Goal: Task Accomplishment & Management: Complete application form

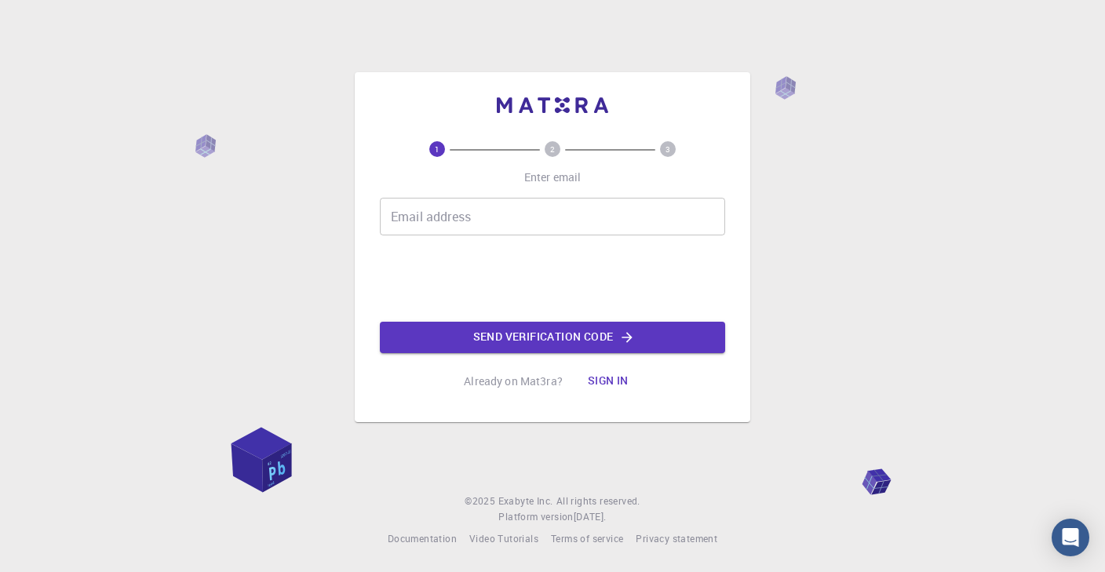
drag, startPoint x: 0, startPoint y: 0, endPoint x: 462, endPoint y: 221, distance: 512.5
click at [462, 221] on input "Email address" at bounding box center [552, 217] width 345 height 38
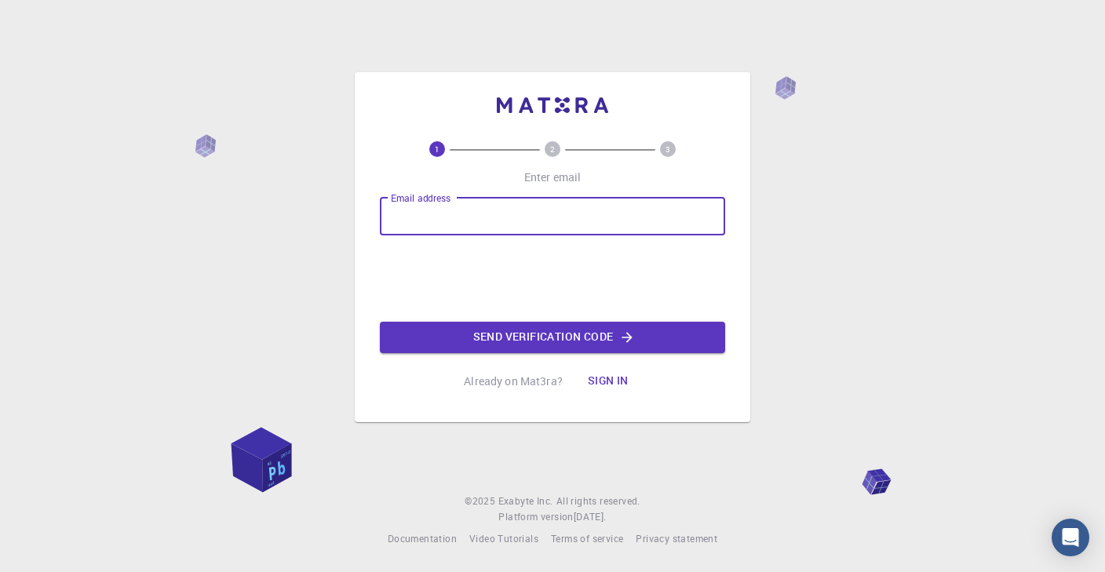
type input "[EMAIL_ADDRESS][DOMAIN_NAME]"
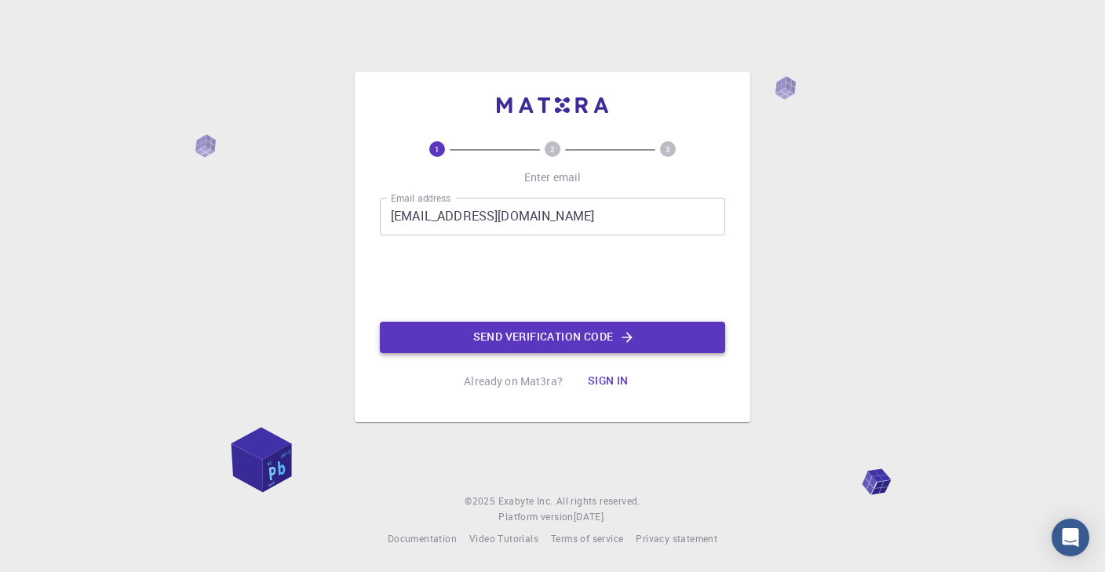
click at [512, 332] on button "Send verification code" at bounding box center [552, 337] width 345 height 31
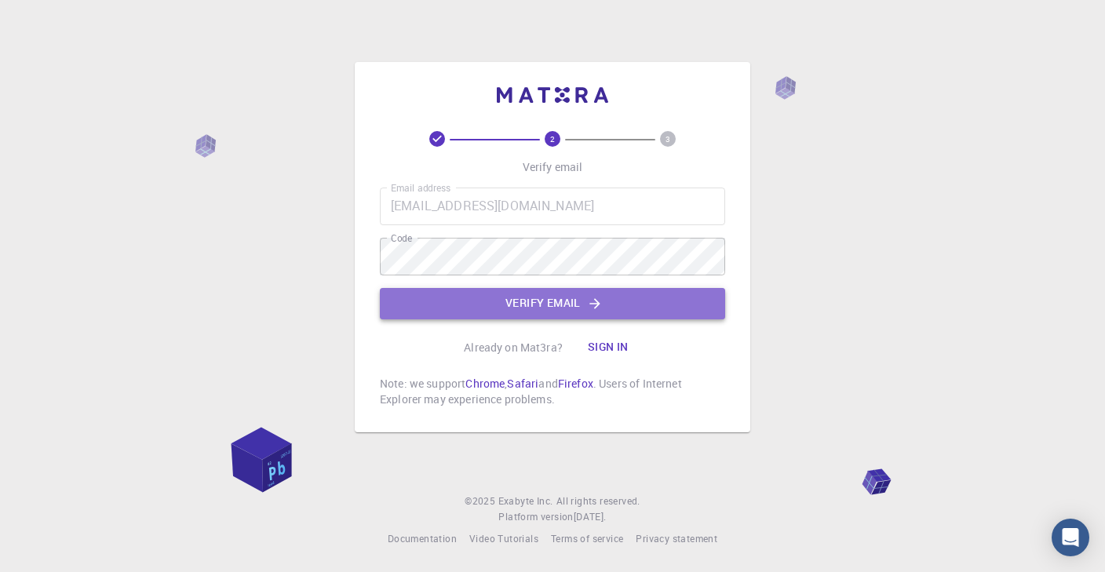
click at [531, 302] on button "Verify email" at bounding box center [552, 303] width 345 height 31
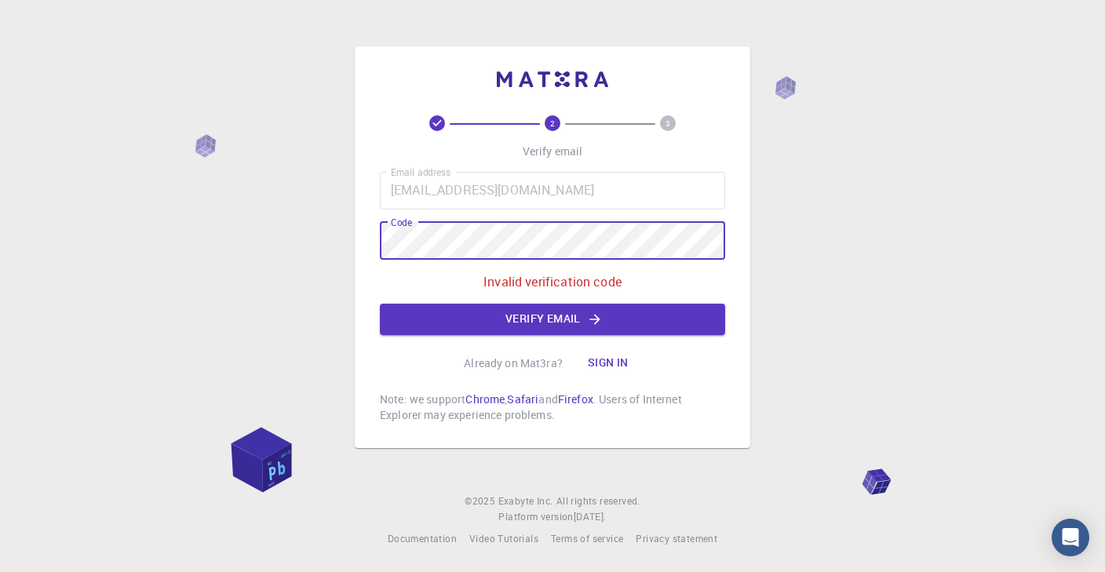
click at [336, 245] on div "2 3 Verify email Email address [EMAIL_ADDRESS][DOMAIN_NAME] Email address Code …" at bounding box center [552, 286] width 1105 height 572
click at [509, 316] on button "Verify email" at bounding box center [552, 319] width 345 height 31
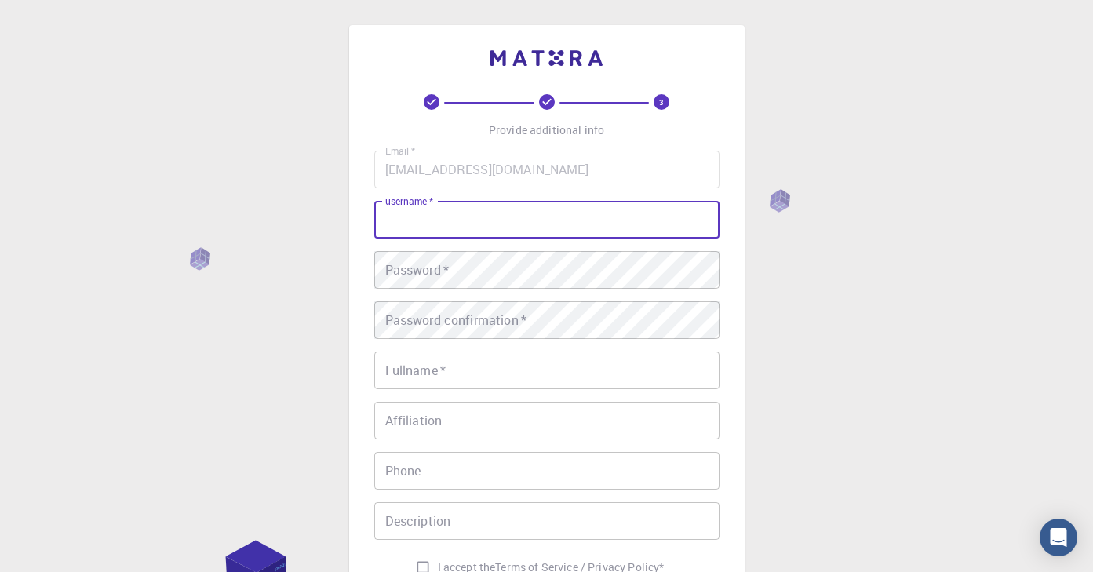
click at [440, 225] on input "username   *" at bounding box center [546, 220] width 345 height 38
type input "c"
type input "[PERSON_NAME]"
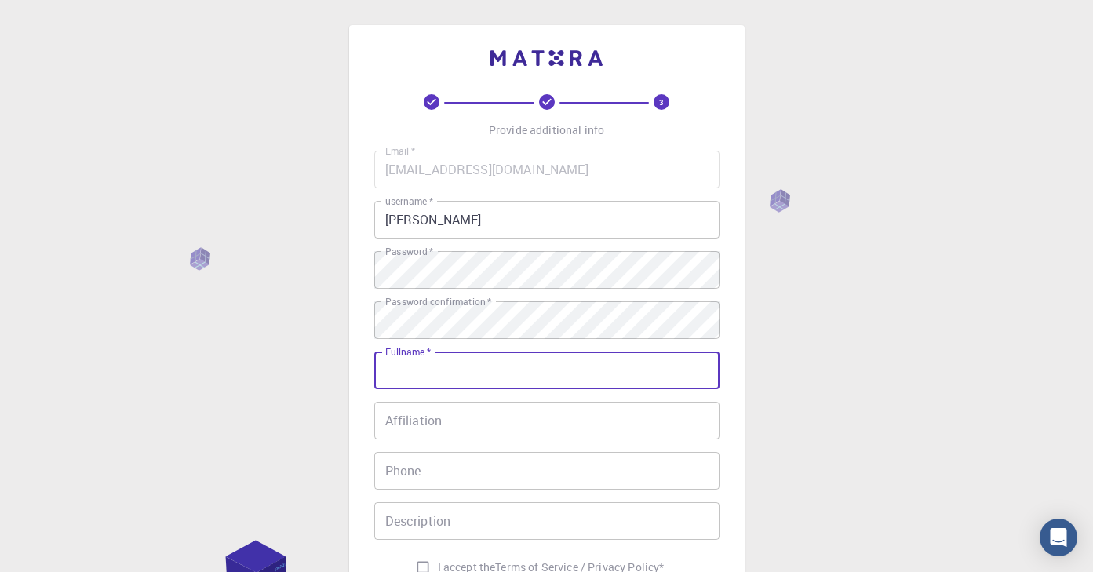
type input "Y"
type input "[PERSON_NAME]"
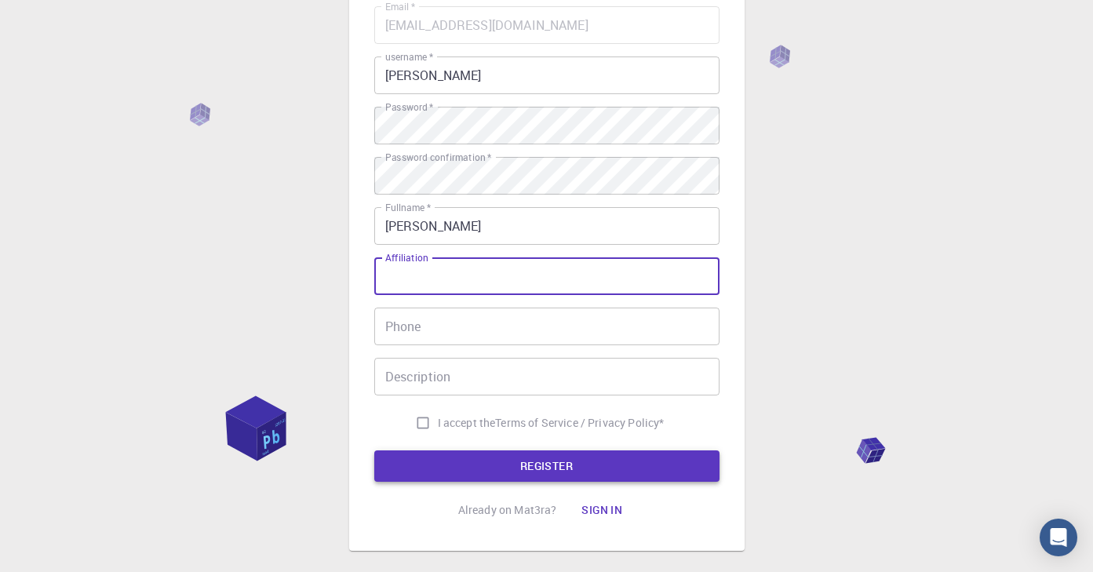
scroll to position [157, 0]
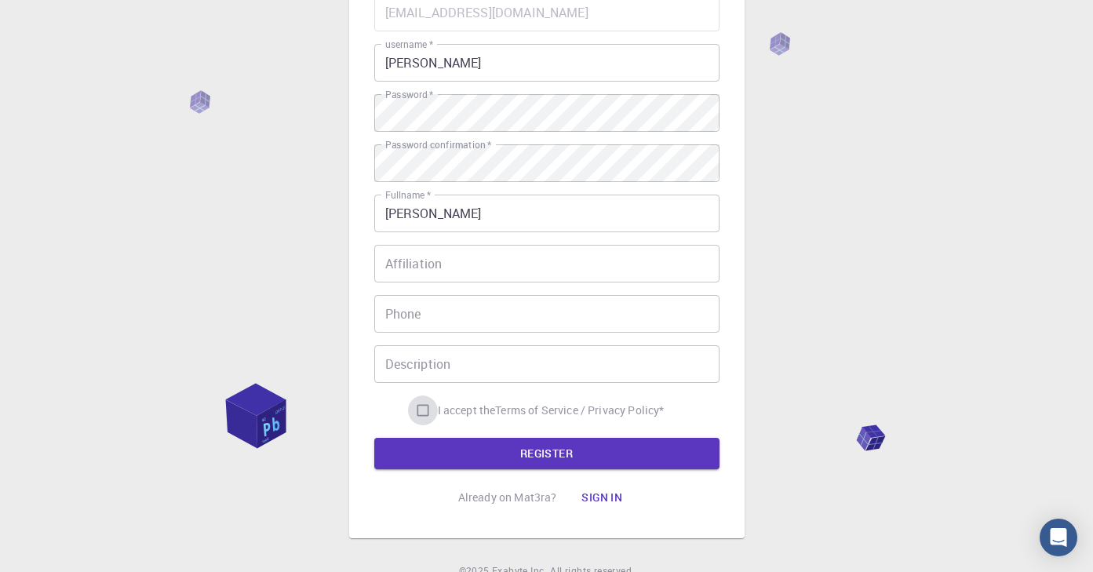
click at [427, 411] on input "I accept the Terms of Service / Privacy Policy *" at bounding box center [423, 411] width 30 height 30
checkbox input "true"
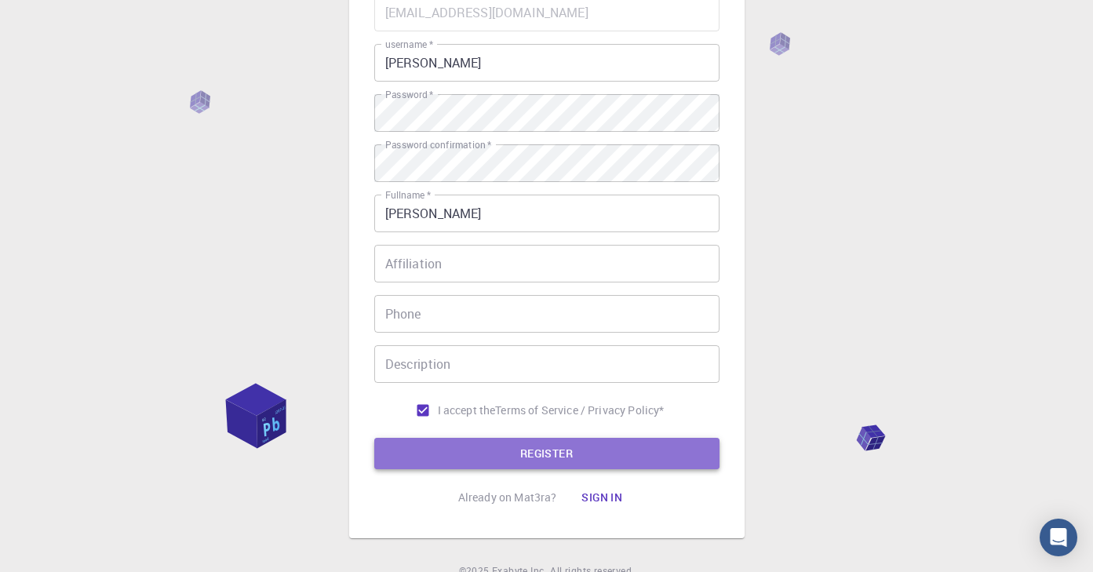
click at [542, 460] on button "REGISTER" at bounding box center [546, 453] width 345 height 31
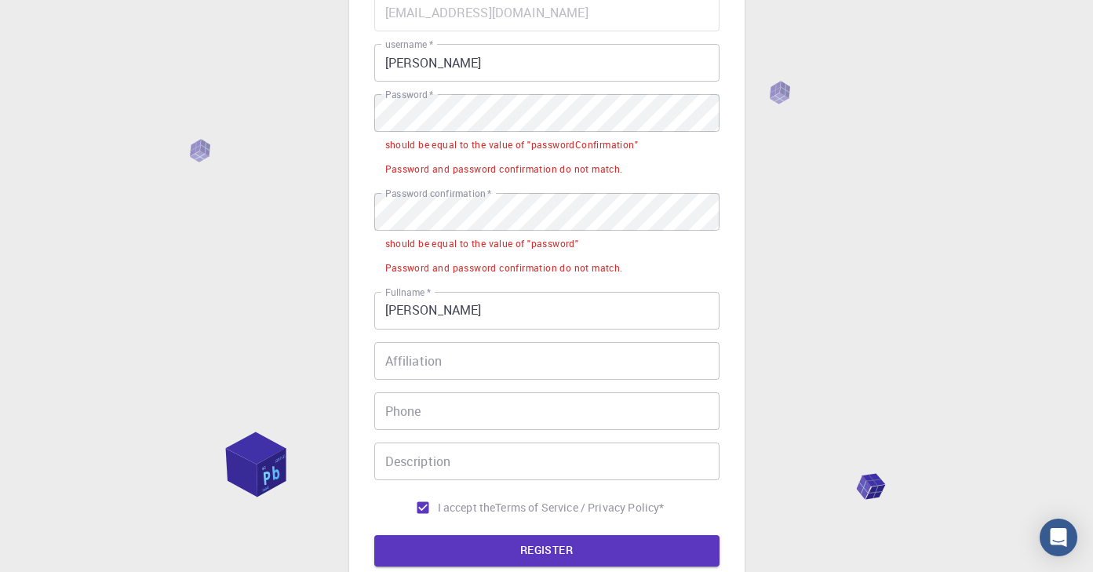
scroll to position [78, 0]
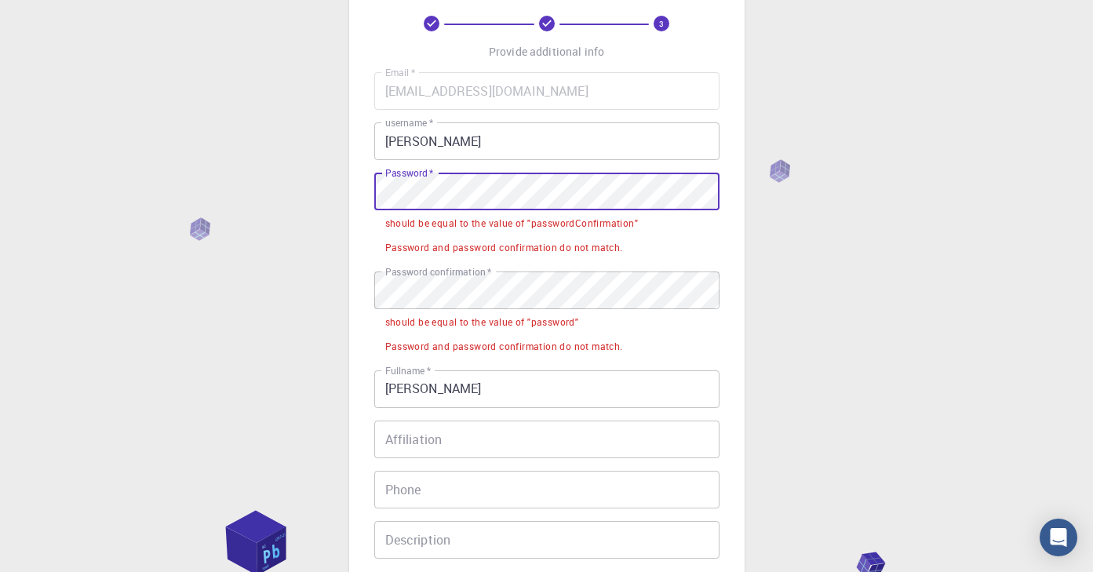
click at [337, 193] on div "3 Provide additional info Email   * [EMAIL_ADDRESS][DOMAIN_NAME] Email   * user…" at bounding box center [546, 369] width 1093 height 895
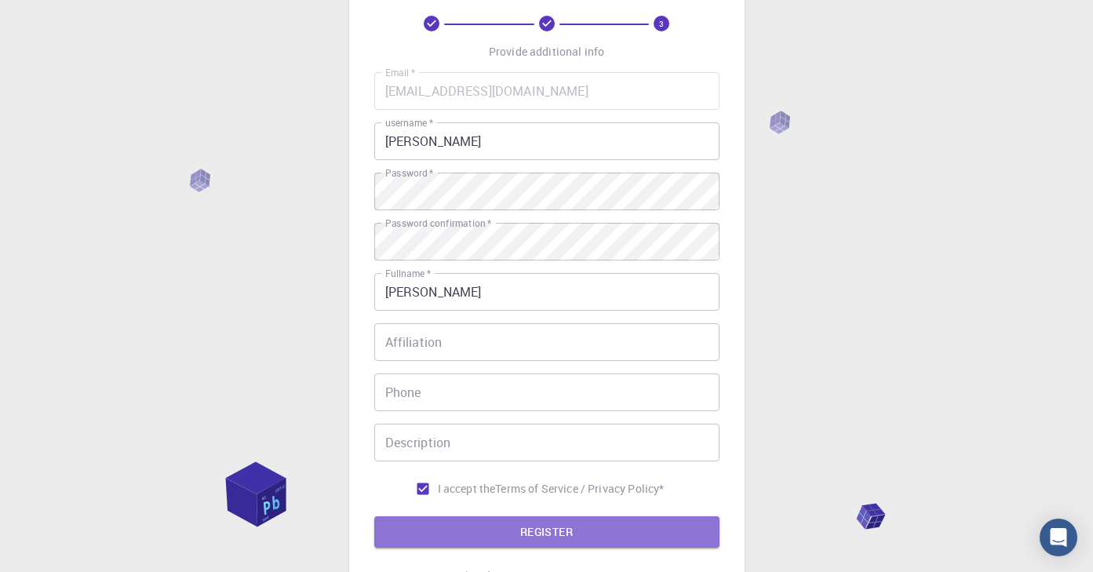
click at [577, 530] on button "REGISTER" at bounding box center [546, 531] width 345 height 31
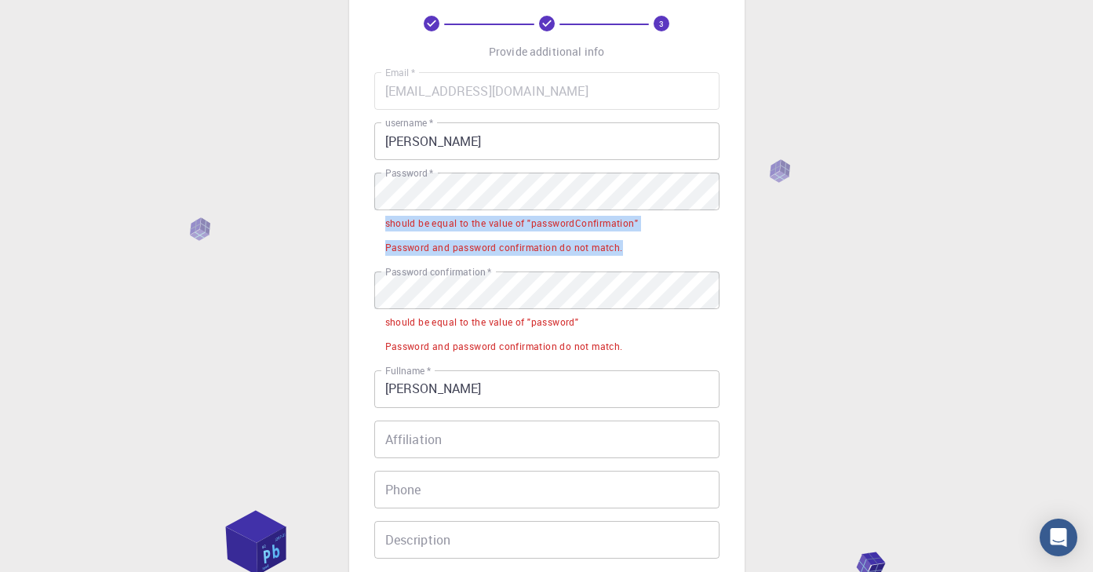
drag, startPoint x: 384, startPoint y: 224, endPoint x: 676, endPoint y: 239, distance: 292.3
click at [676, 239] on ul "should be equal to the value of "passwordConfirmation" Password and password co…" at bounding box center [546, 234] width 345 height 49
copy ul "should be equal to the value of "passwordConfirmation" Password and password co…"
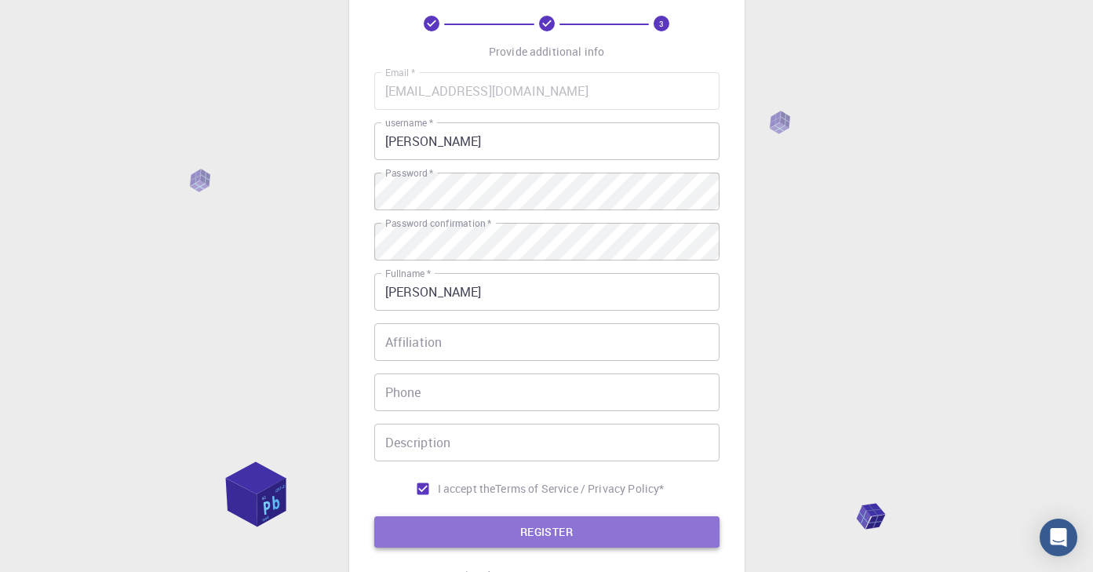
click at [585, 522] on button "REGISTER" at bounding box center [546, 531] width 345 height 31
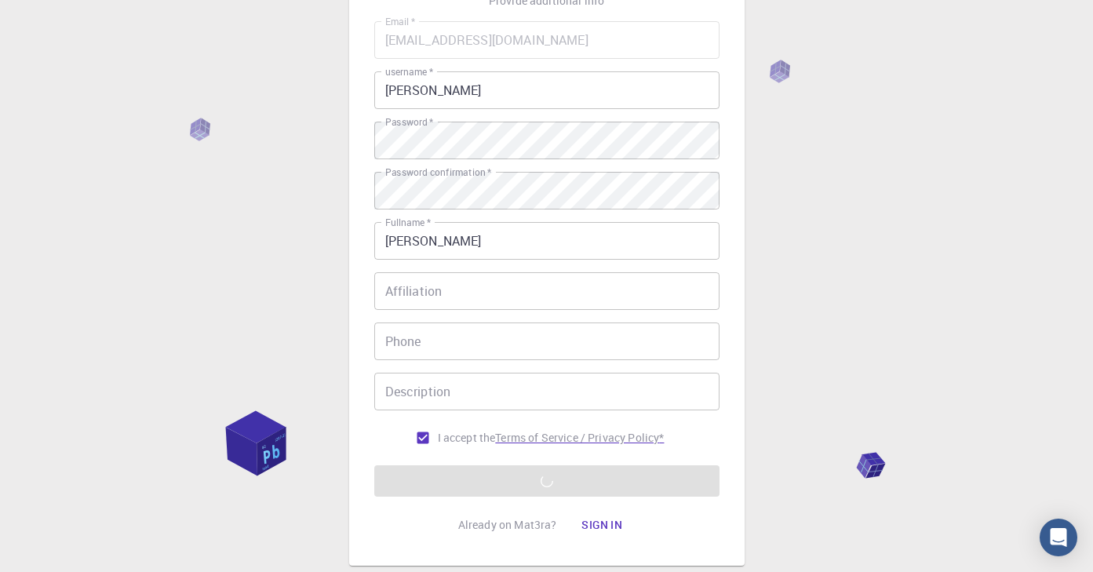
scroll to position [227, 0]
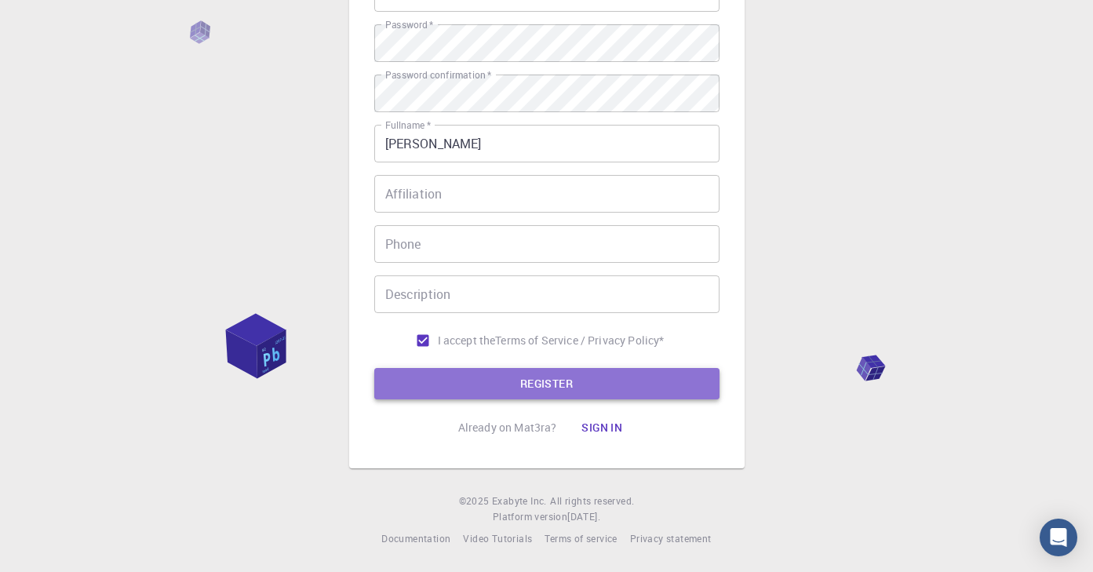
click at [535, 391] on button "REGISTER" at bounding box center [546, 383] width 345 height 31
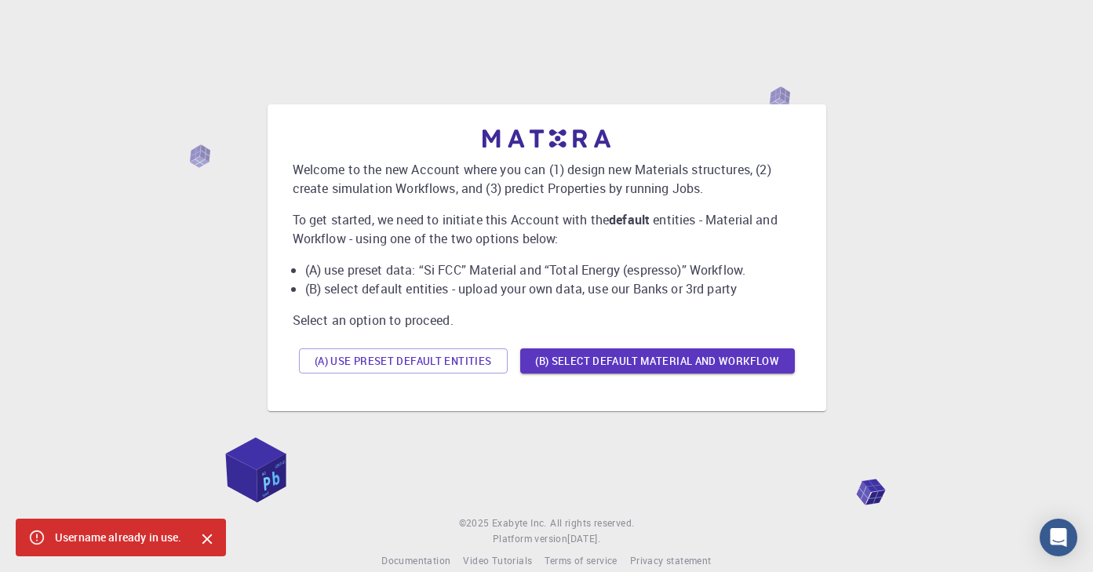
click at [541, 249] on div "Welcome to the new Account where you can (1) design new Materials structures, (…" at bounding box center [547, 254] width 509 height 250
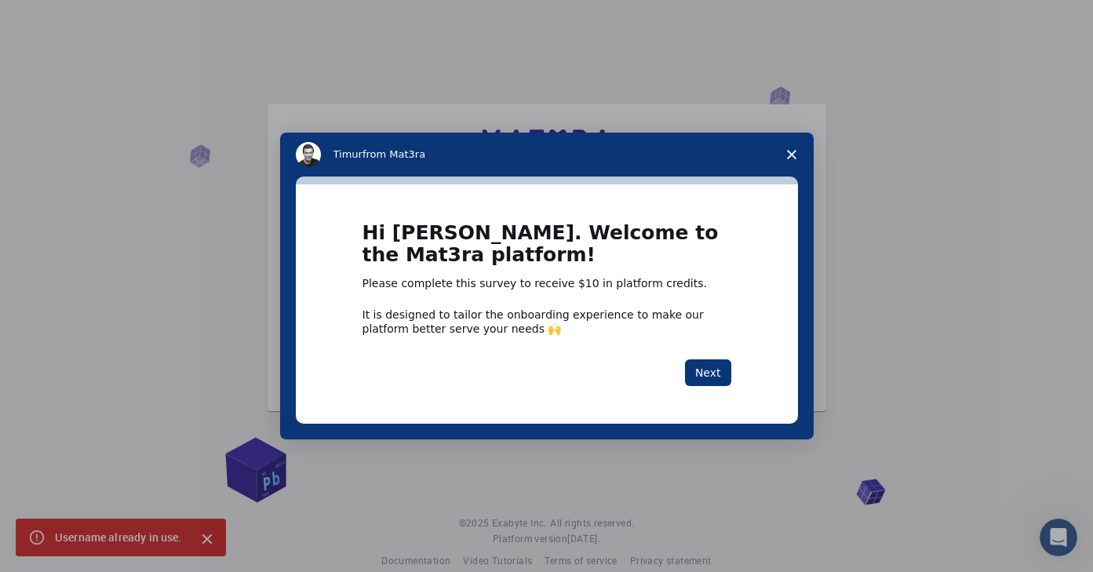
click at [787, 157] on icon "Close survey" at bounding box center [791, 154] width 9 height 9
